Goal: Task Accomplishment & Management: Complete application form

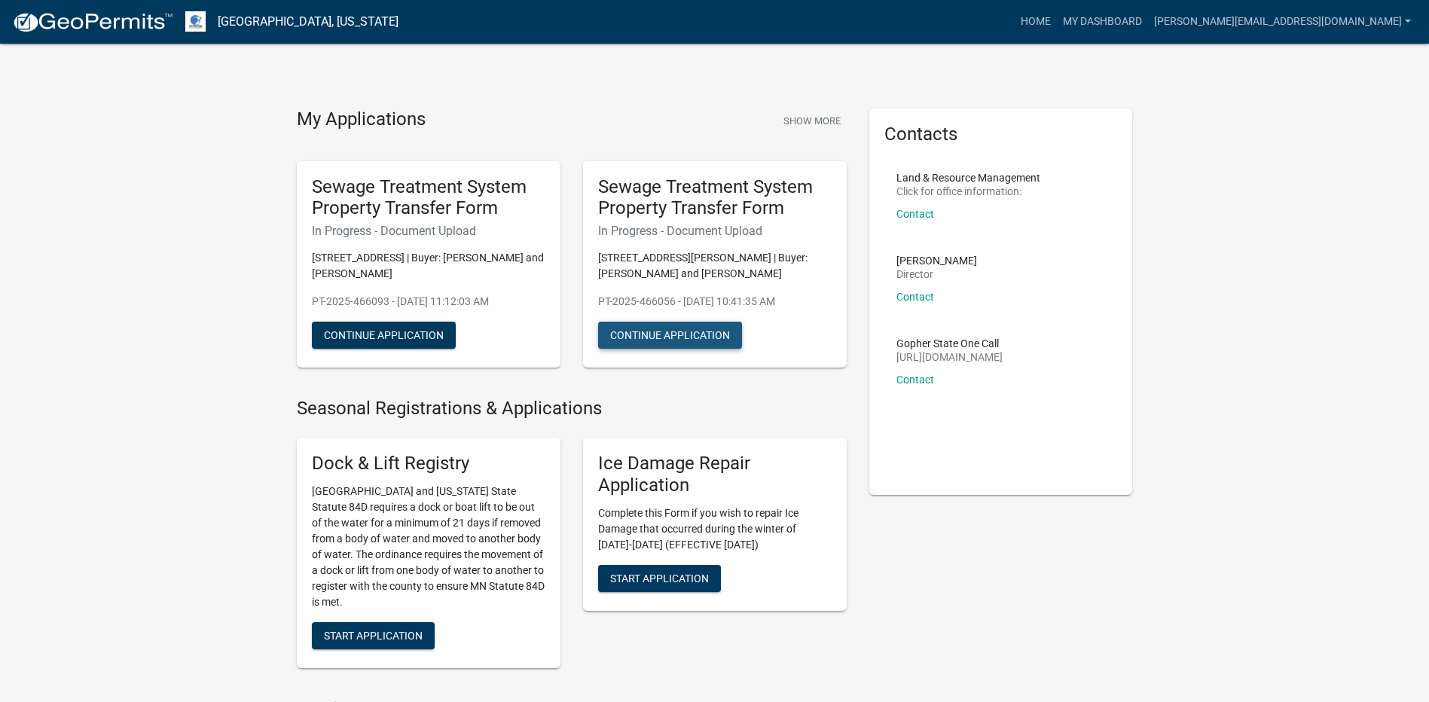
click at [667, 334] on button "Continue Application" at bounding box center [670, 335] width 144 height 27
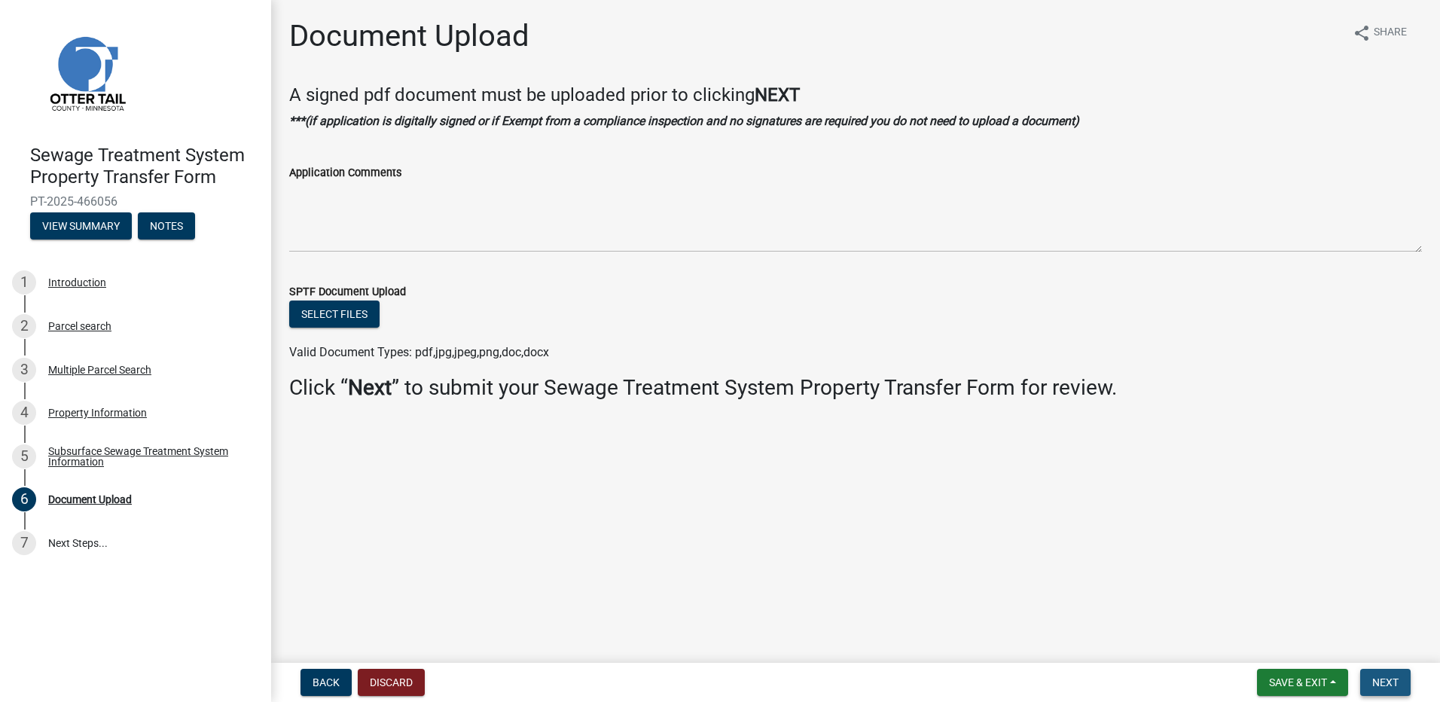
click at [1393, 679] on span "Next" at bounding box center [1385, 682] width 26 height 12
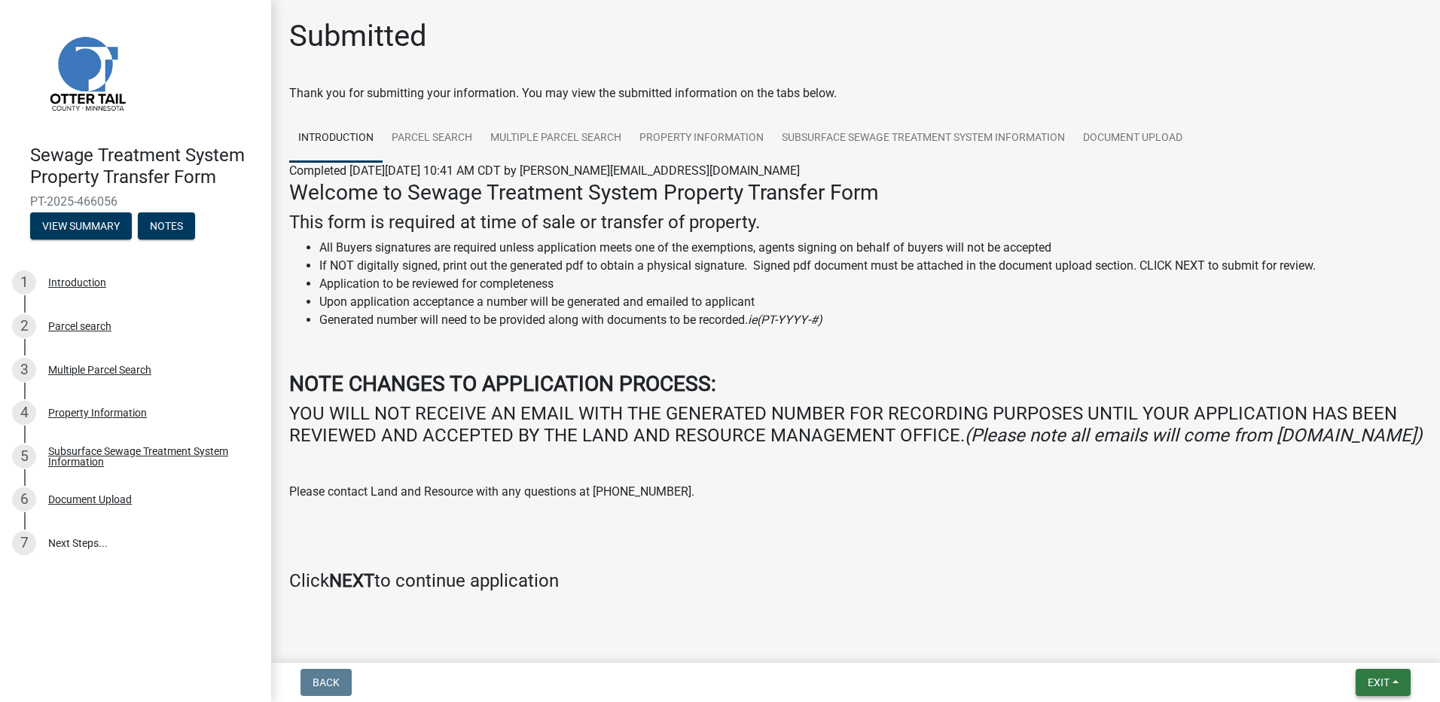
click at [1374, 686] on span "Exit" at bounding box center [1379, 682] width 22 height 12
click at [1340, 651] on button "Save & Exit" at bounding box center [1350, 643] width 120 height 36
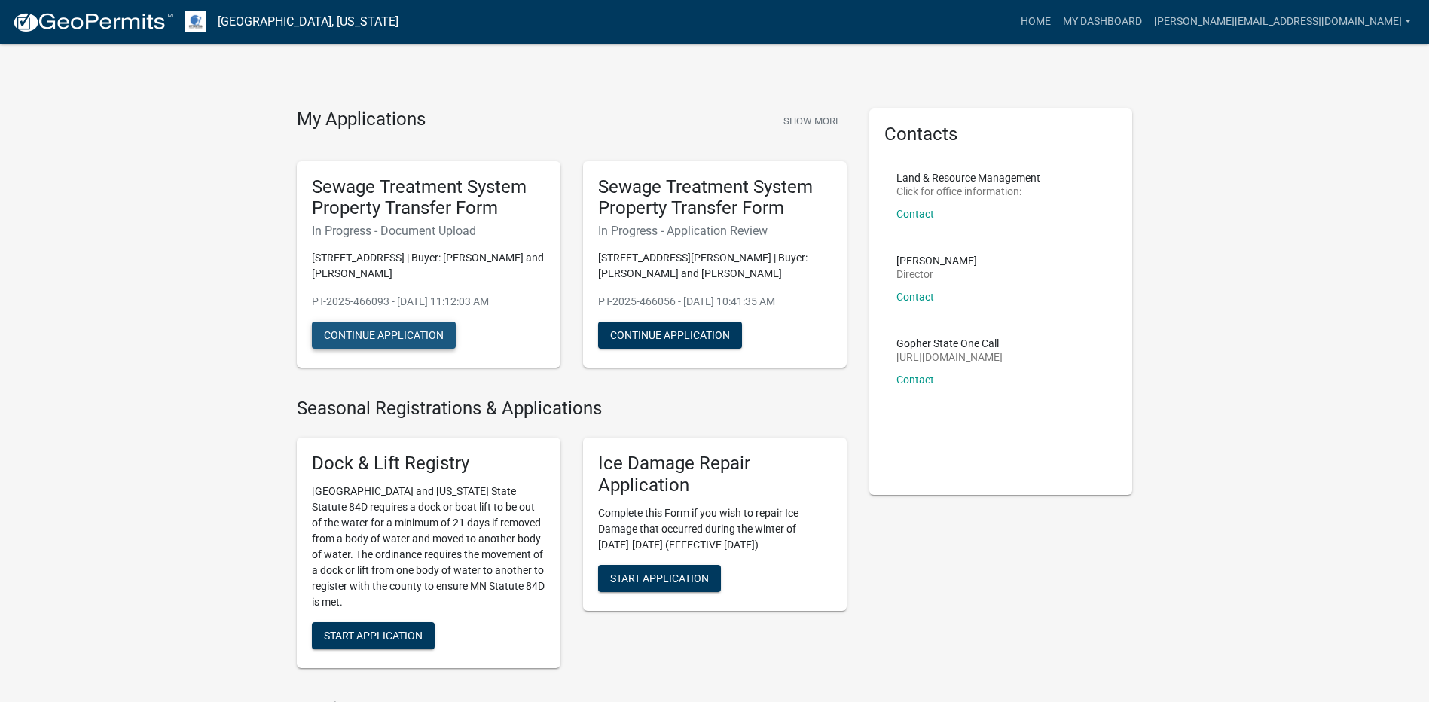
click at [367, 333] on button "Continue Application" at bounding box center [384, 335] width 144 height 27
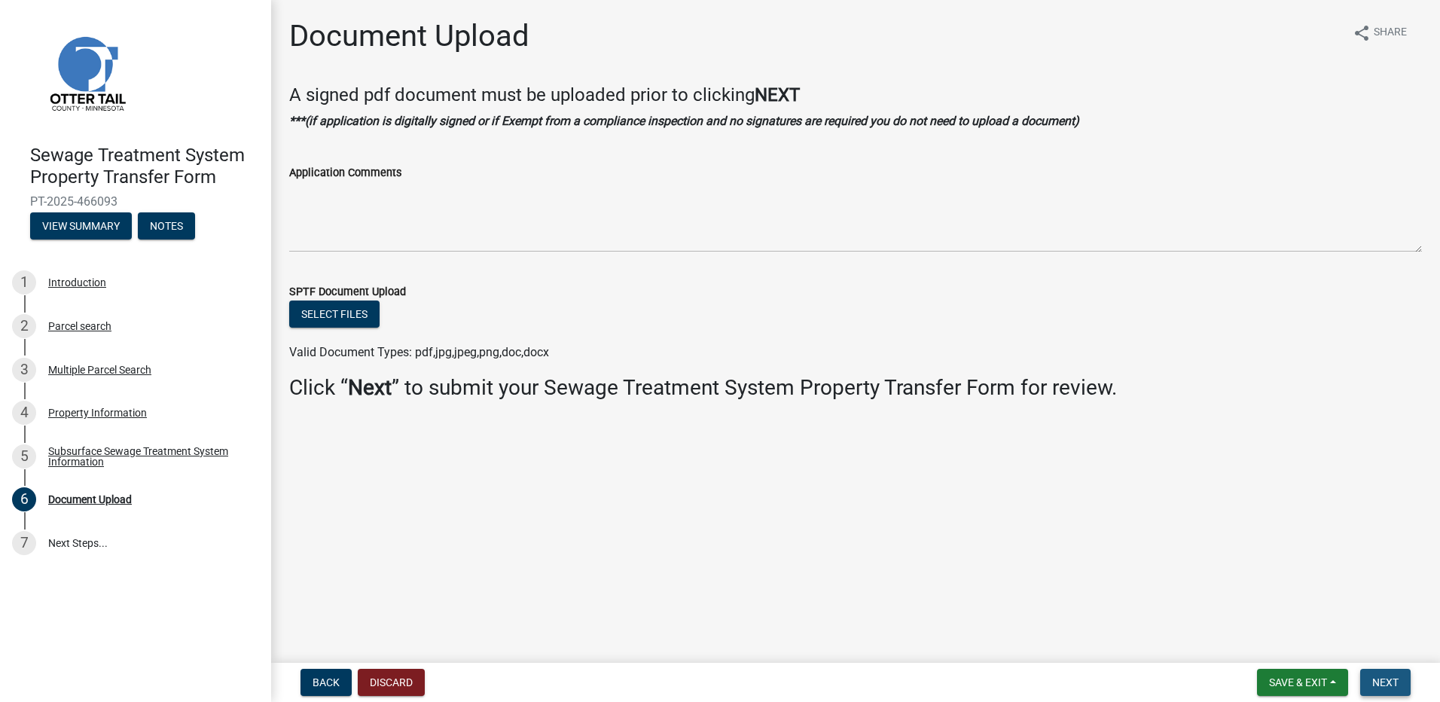
click at [1391, 677] on span "Next" at bounding box center [1385, 682] width 26 height 12
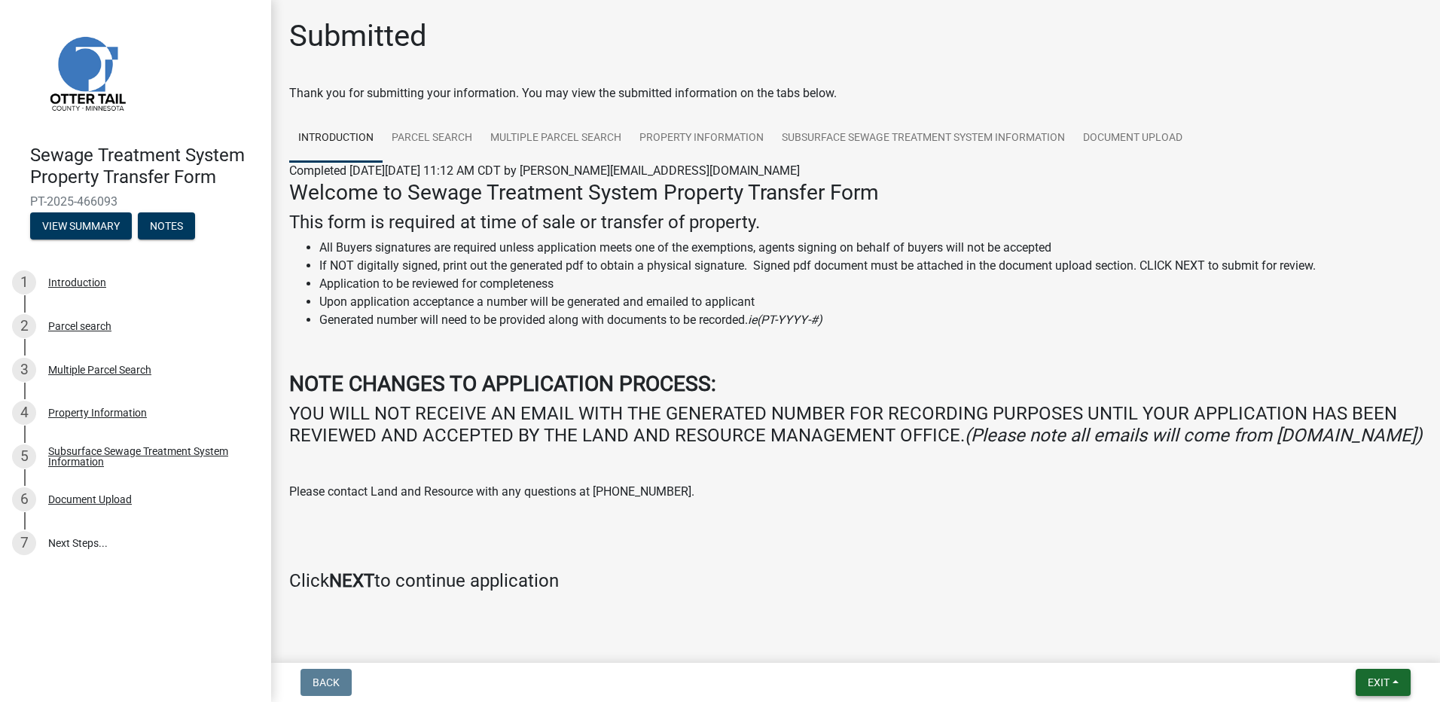
click at [1401, 679] on button "Exit" at bounding box center [1383, 682] width 55 height 27
click at [1363, 644] on button "Save & Exit" at bounding box center [1350, 643] width 120 height 36
